Goal: Navigation & Orientation: Find specific page/section

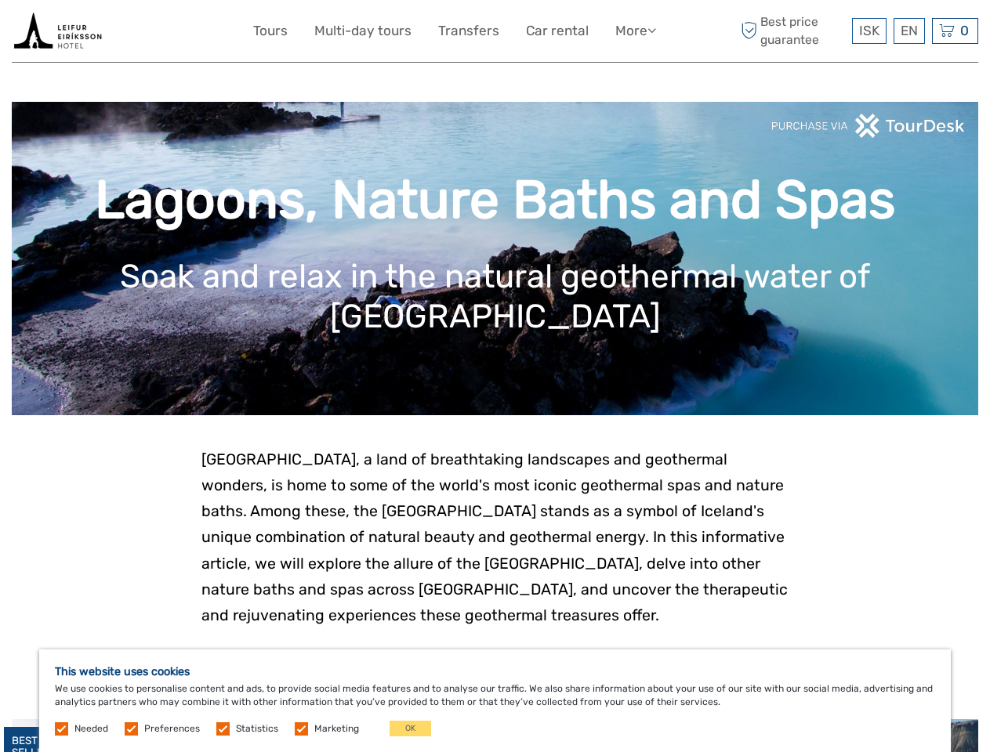
click at [634, 31] on link "More" at bounding box center [635, 31] width 41 height 23
click at [653, 30] on icon at bounding box center [651, 30] width 9 height 13
click at [868, 31] on span "ISK" at bounding box center [869, 31] width 20 height 16
click at [908, 31] on div "EN English Español Deutsch" at bounding box center [909, 31] width 31 height 26
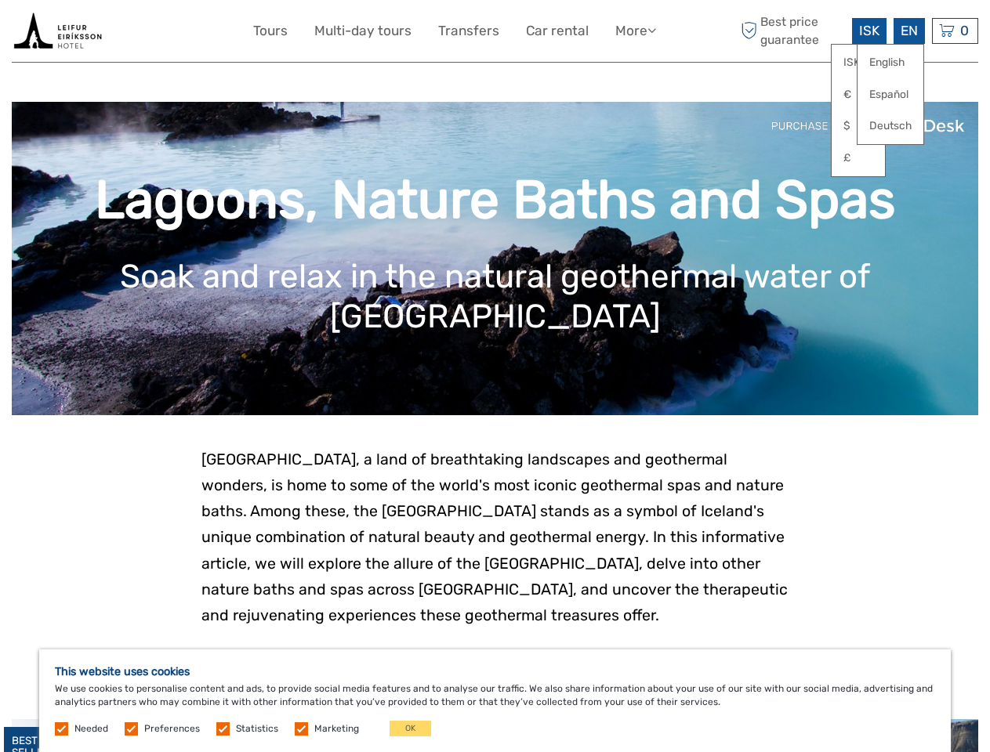
click at [955, 31] on div "0 Items Total 0 ISK Checkout The shopping cart is empty." at bounding box center [955, 31] width 46 height 26
click at [404, 729] on button "OK" at bounding box center [411, 729] width 42 height 16
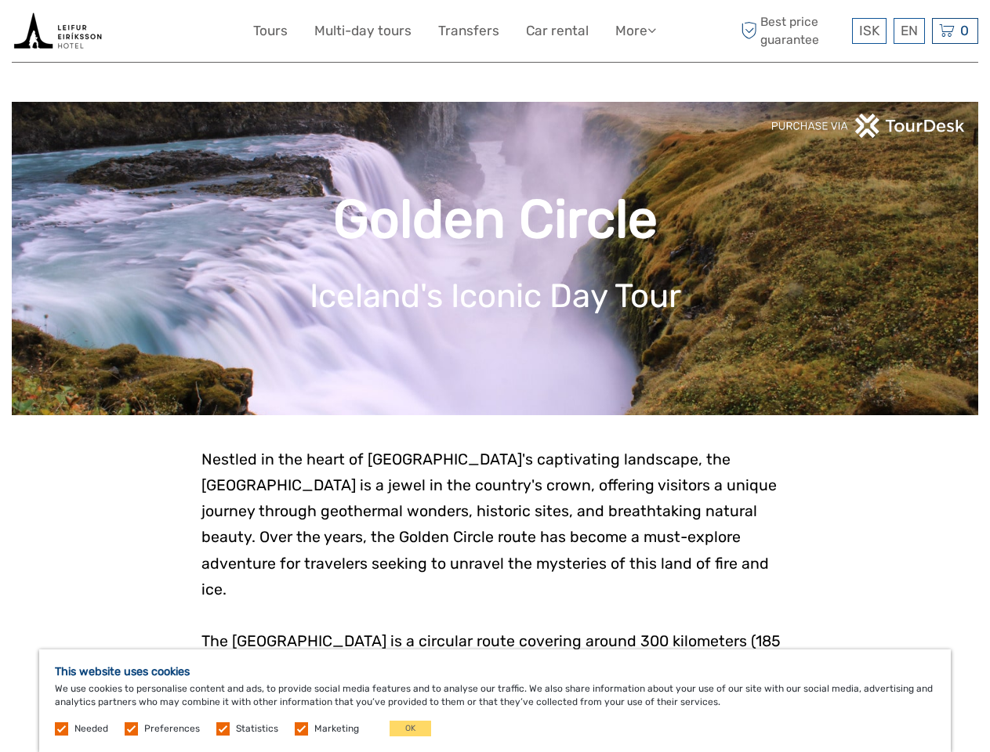
click at [634, 31] on link "More" at bounding box center [635, 31] width 41 height 23
click at [653, 30] on icon at bounding box center [651, 30] width 9 height 13
click at [868, 31] on span "ISK" at bounding box center [869, 31] width 20 height 16
click at [908, 31] on div "EN English Español Deutsch" at bounding box center [909, 31] width 31 height 26
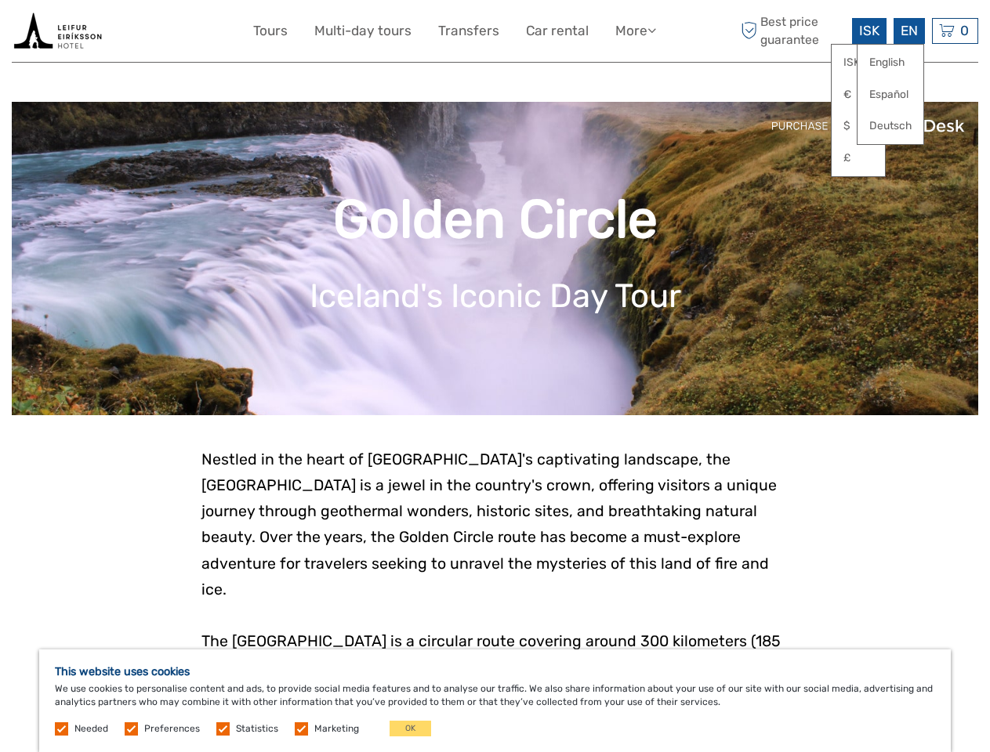
click at [955, 31] on div "0 Items Total 0 ISK Checkout The shopping cart is empty." at bounding box center [955, 31] width 46 height 26
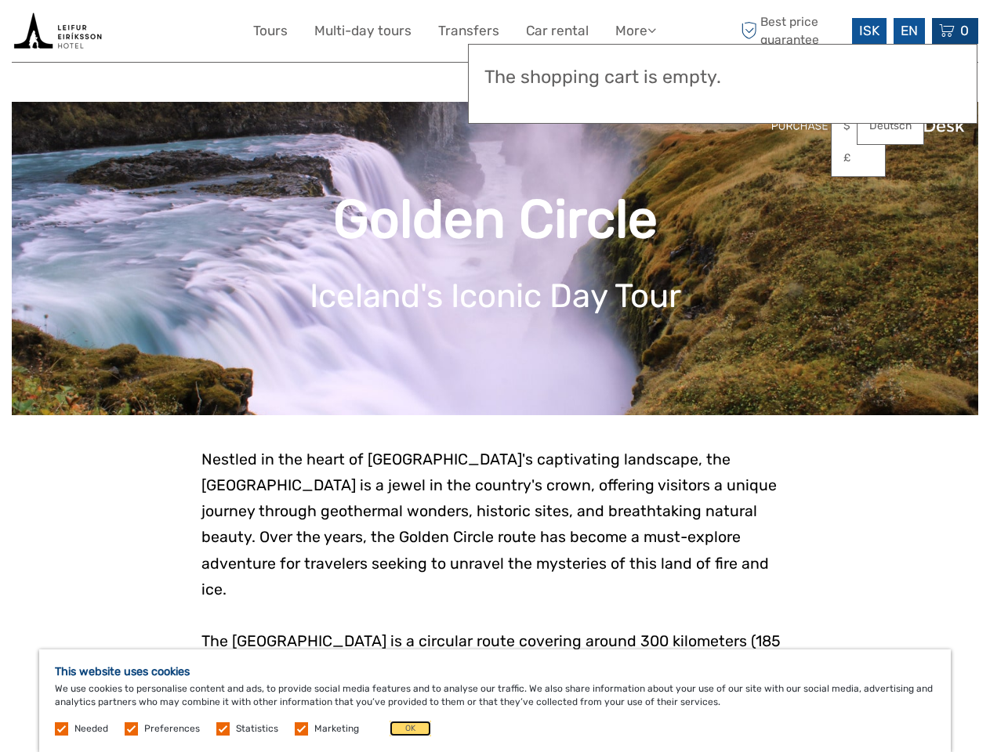
click at [404, 729] on button "OK" at bounding box center [411, 729] width 42 height 16
